Goal: Task Accomplishment & Management: Use online tool/utility

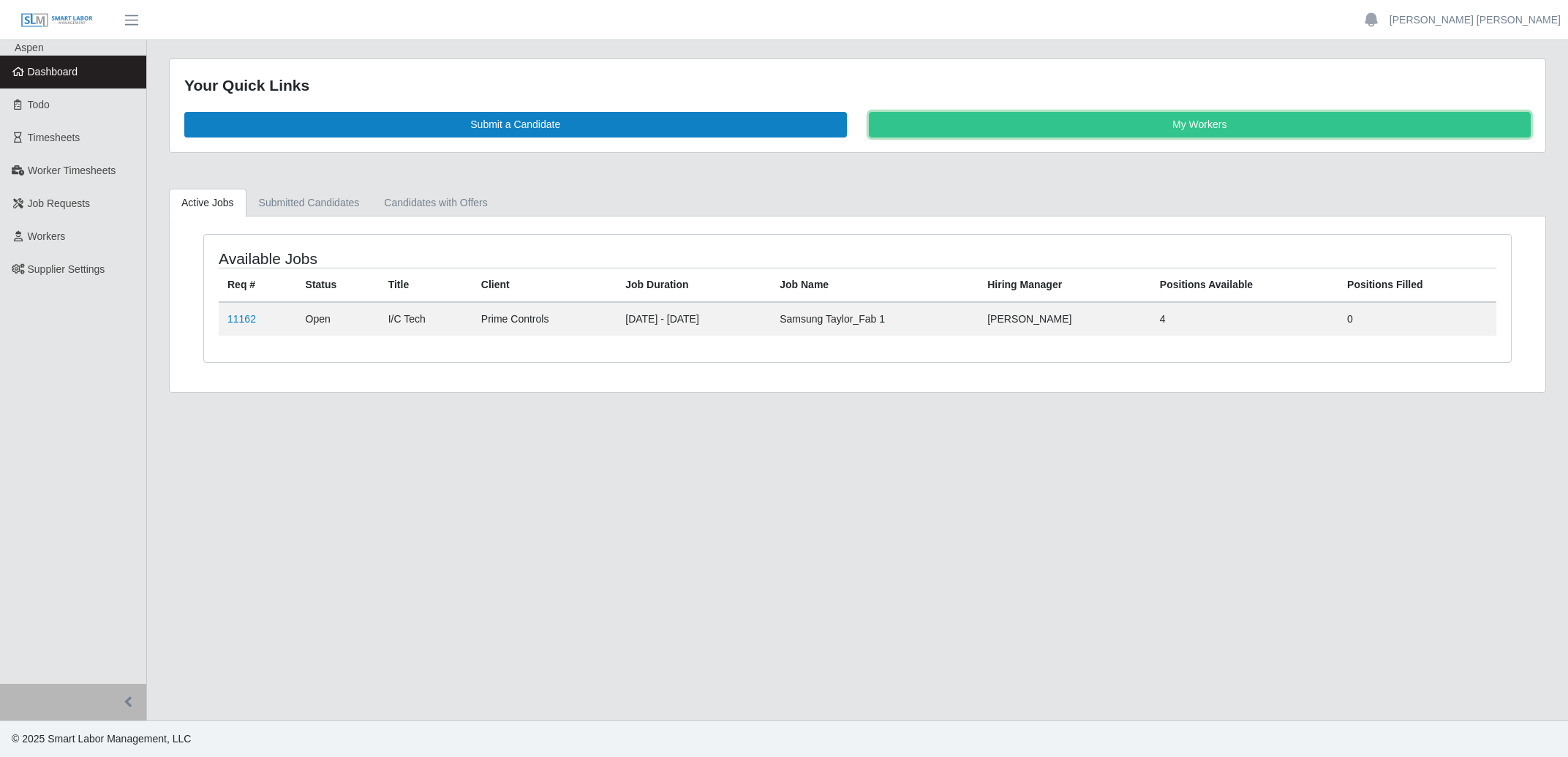
click at [1001, 130] on link "My Workers" at bounding box center [1200, 124] width 663 height 26
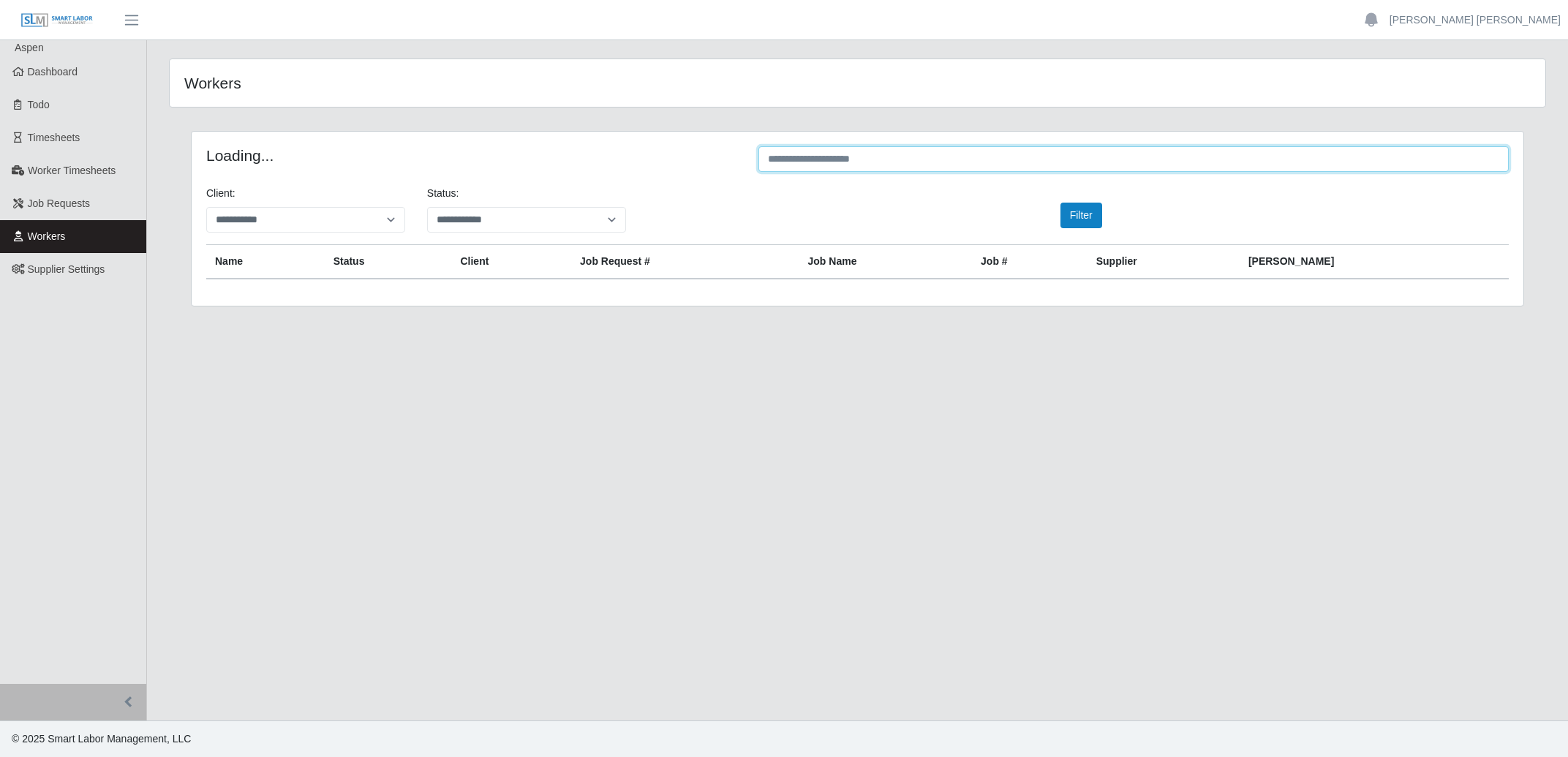
click at [924, 162] on input "text" at bounding box center [1134, 160] width 750 height 26
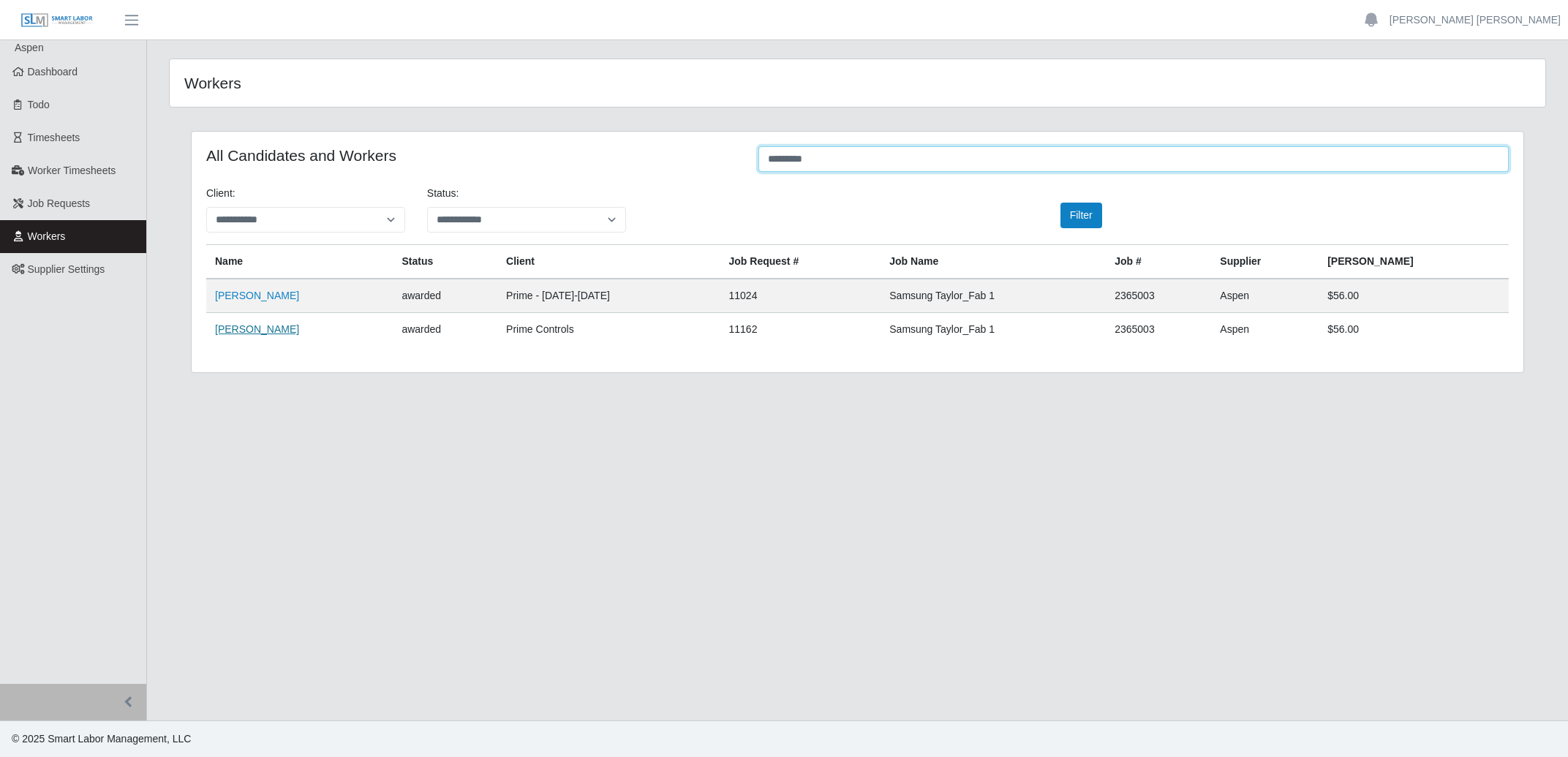
type input "*********"
click at [240, 334] on link "[PERSON_NAME]" at bounding box center [256, 329] width 84 height 12
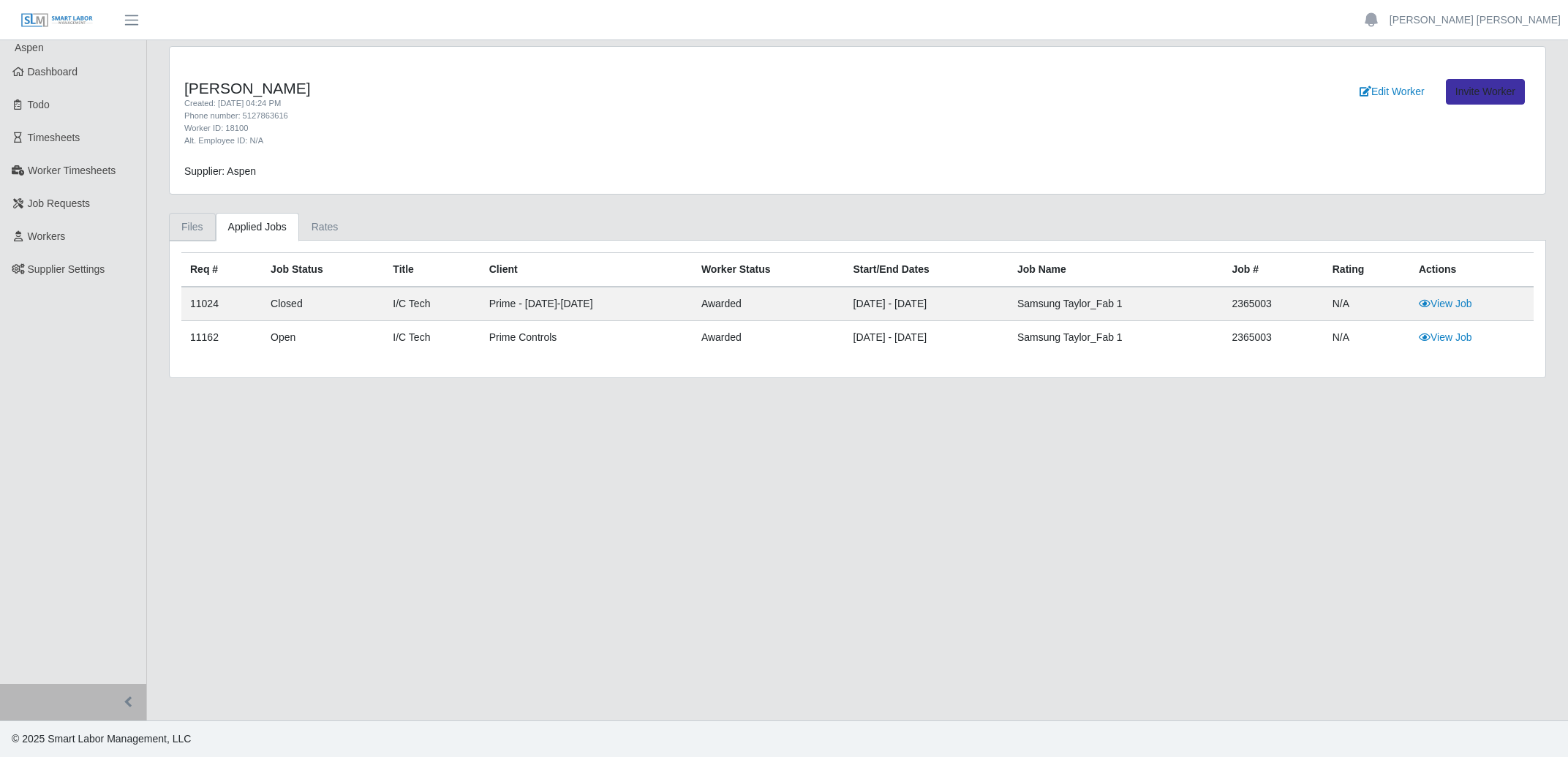
click at [195, 226] on link "Files" at bounding box center [192, 227] width 47 height 29
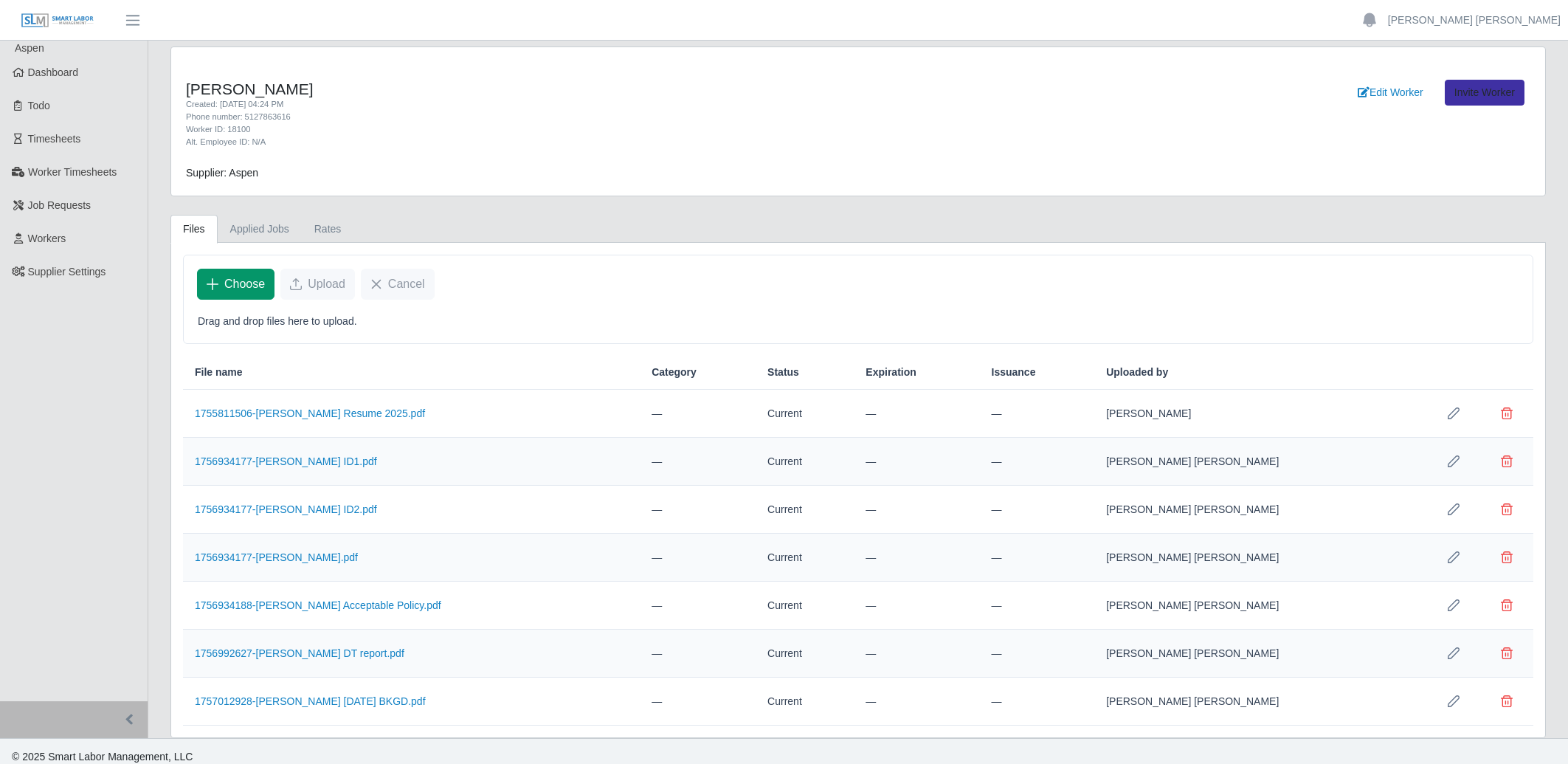
click at [248, 284] on span "Choose" at bounding box center [245, 284] width 41 height 18
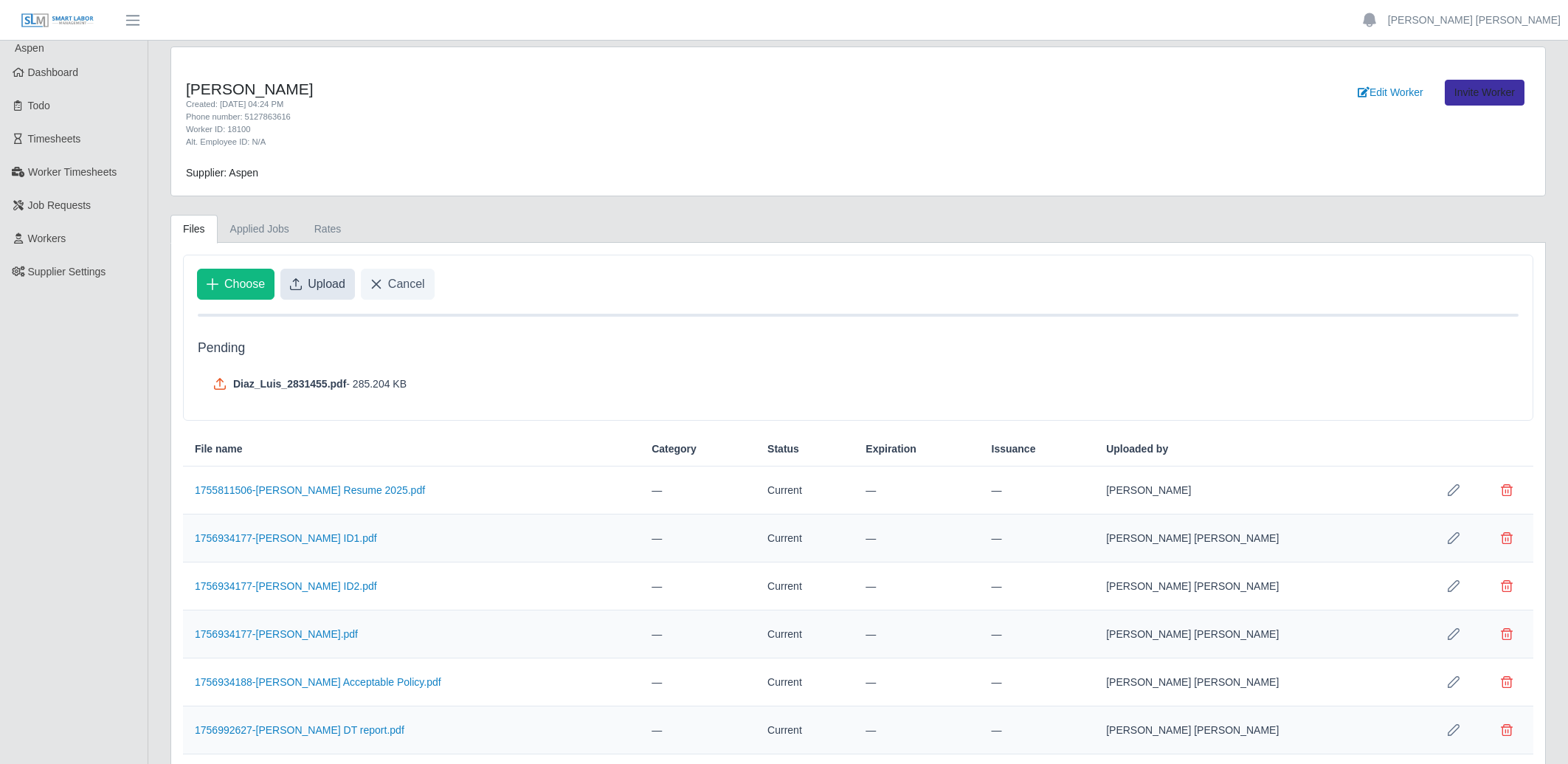
click at [315, 286] on span "Upload" at bounding box center [326, 284] width 37 height 18
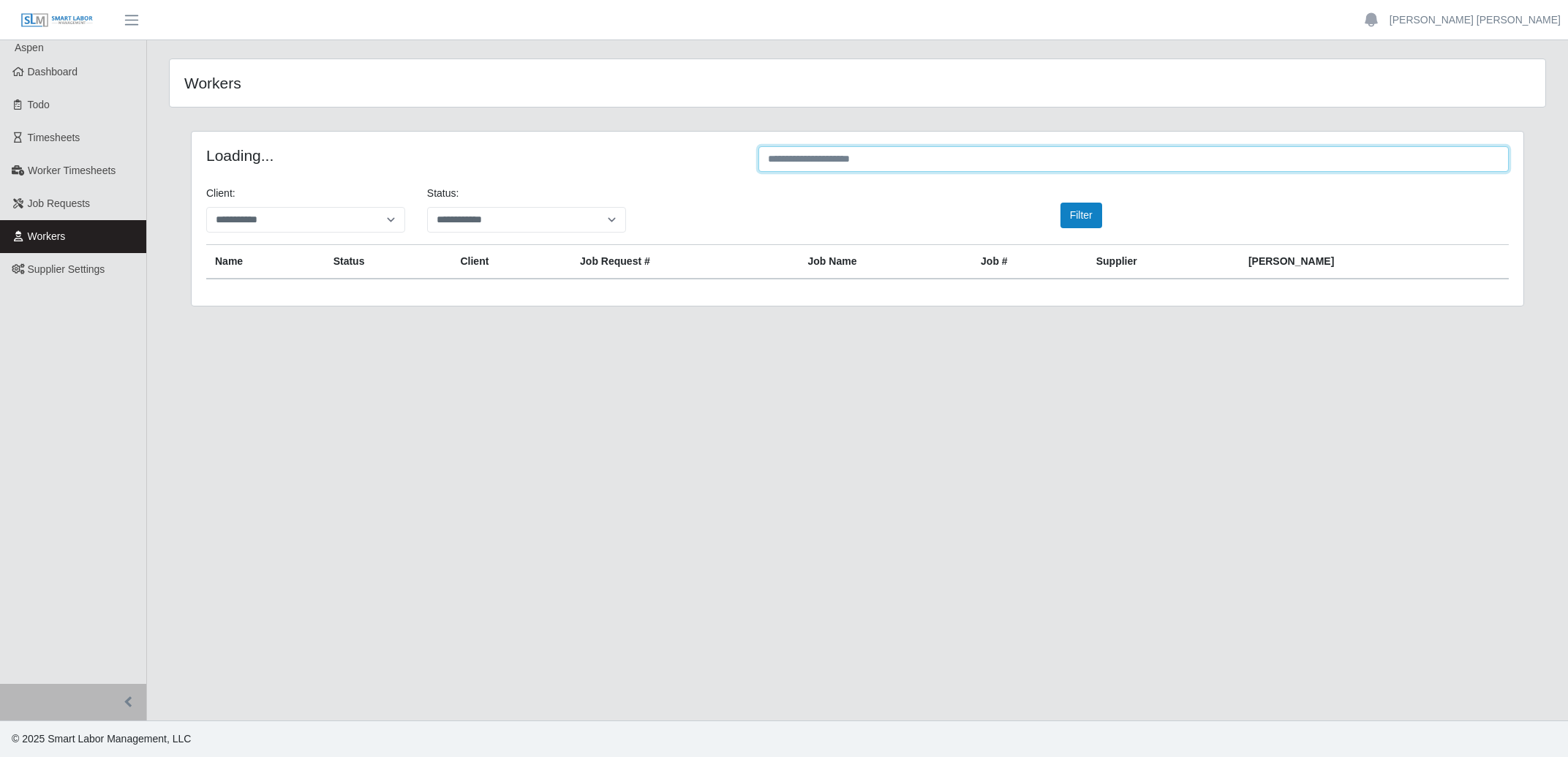
click at [975, 162] on input "text" at bounding box center [1134, 160] width 750 height 26
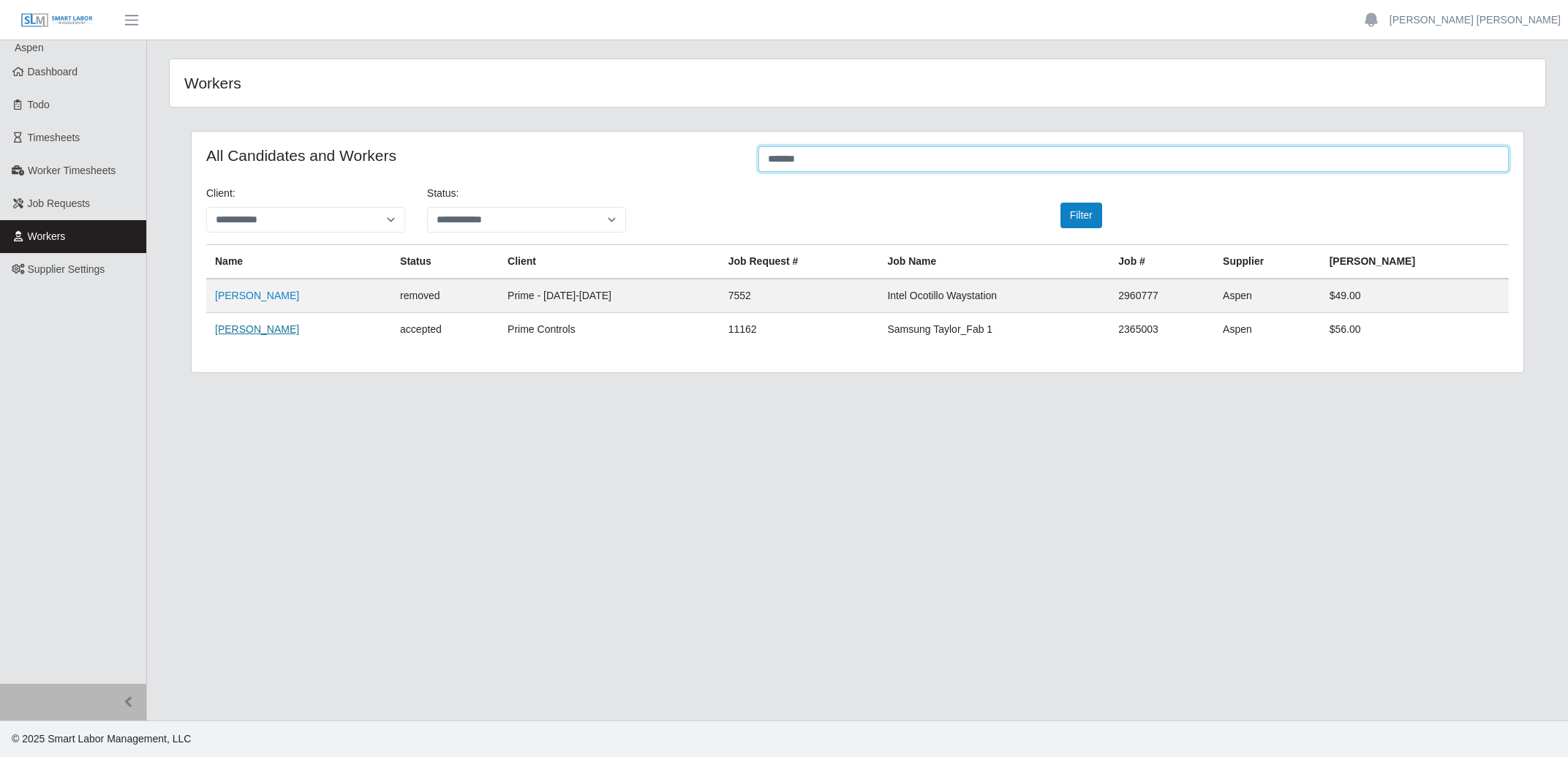
type input "*******"
click at [251, 328] on link "[PERSON_NAME]" at bounding box center [256, 329] width 84 height 12
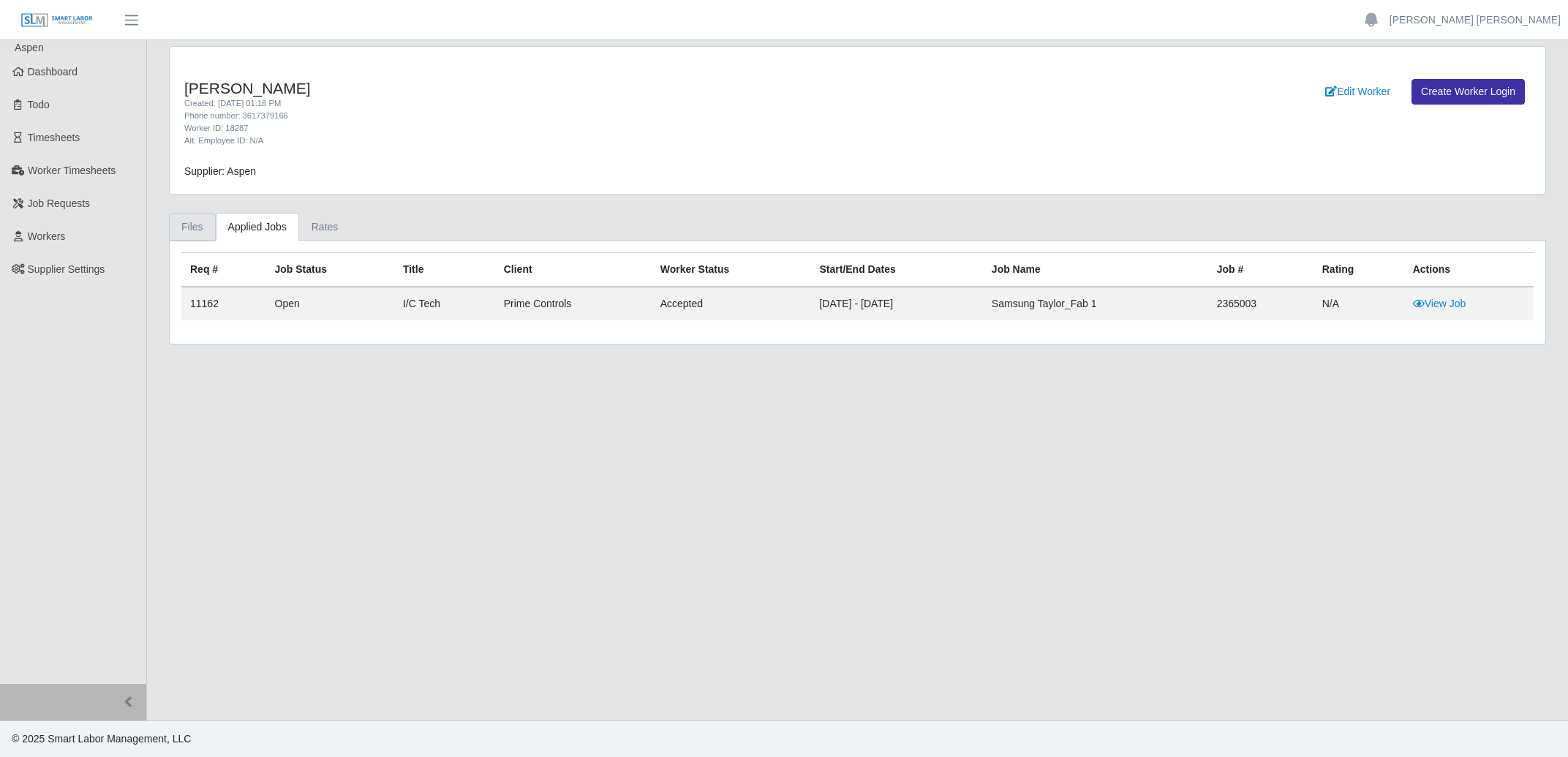
click at [191, 222] on link "Files" at bounding box center [192, 227] width 47 height 29
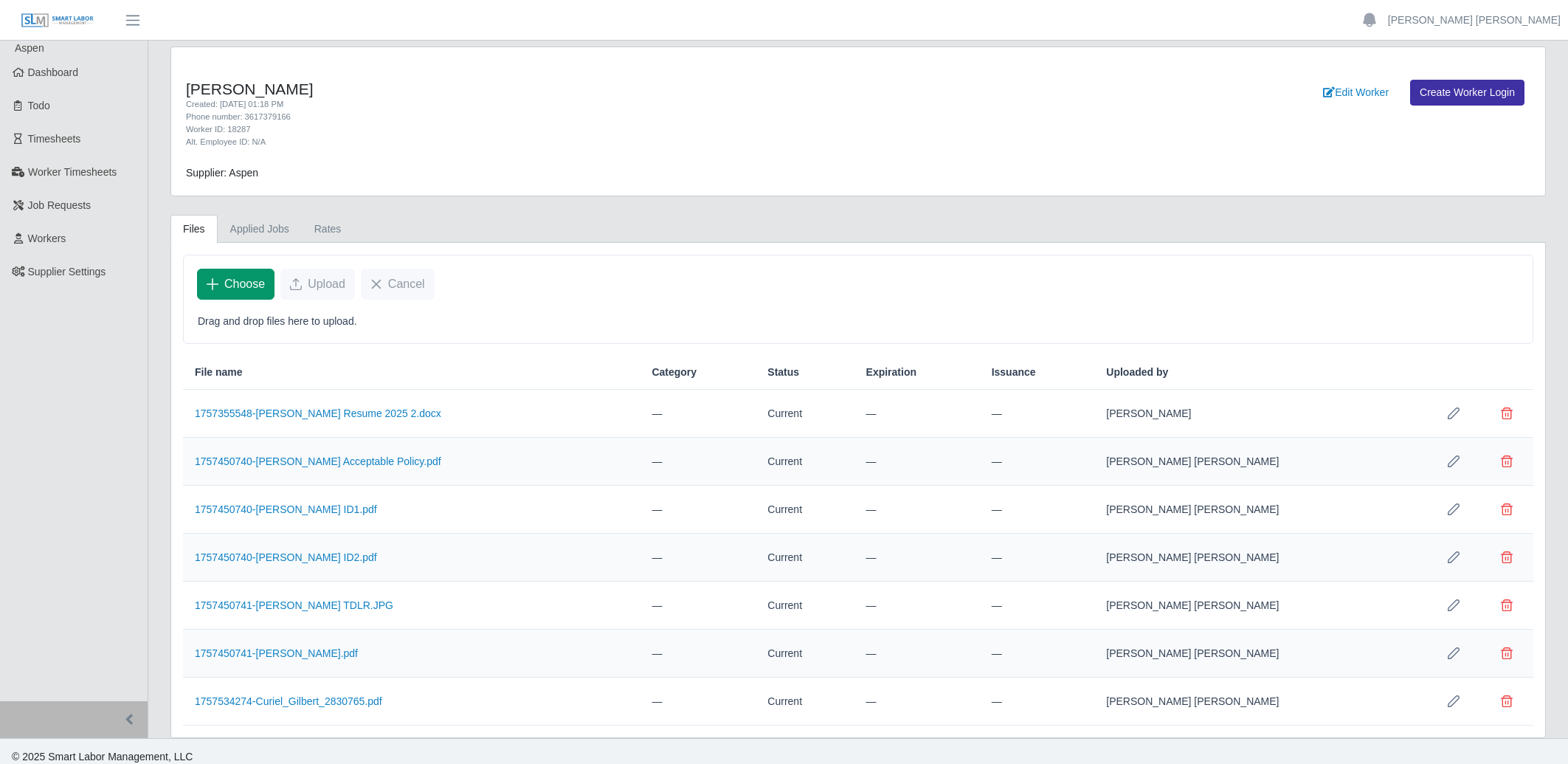
click at [245, 295] on button "Choose" at bounding box center [235, 284] width 77 height 31
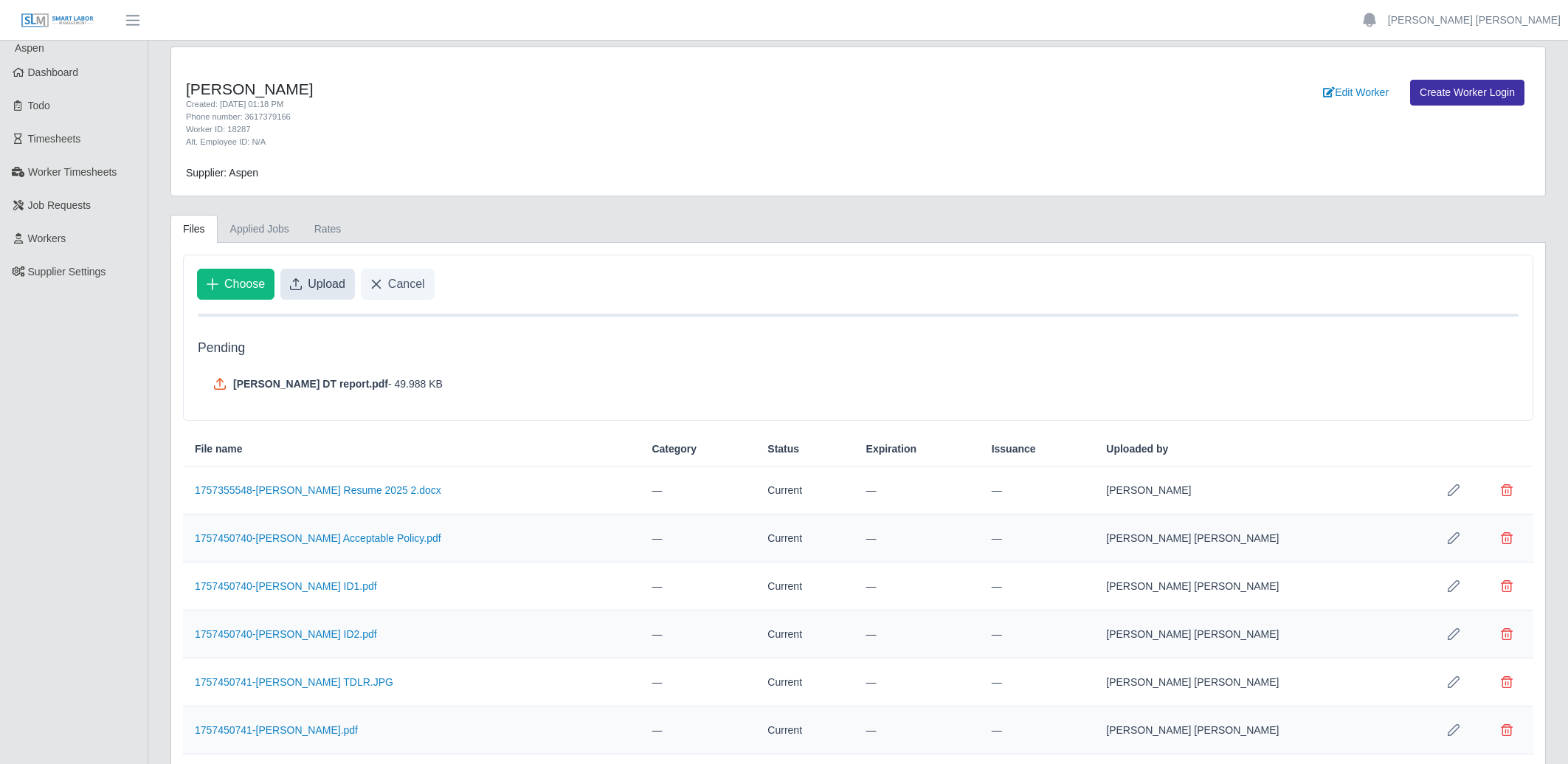
click at [320, 285] on span "Upload" at bounding box center [326, 284] width 37 height 18
